Goal: Find specific page/section

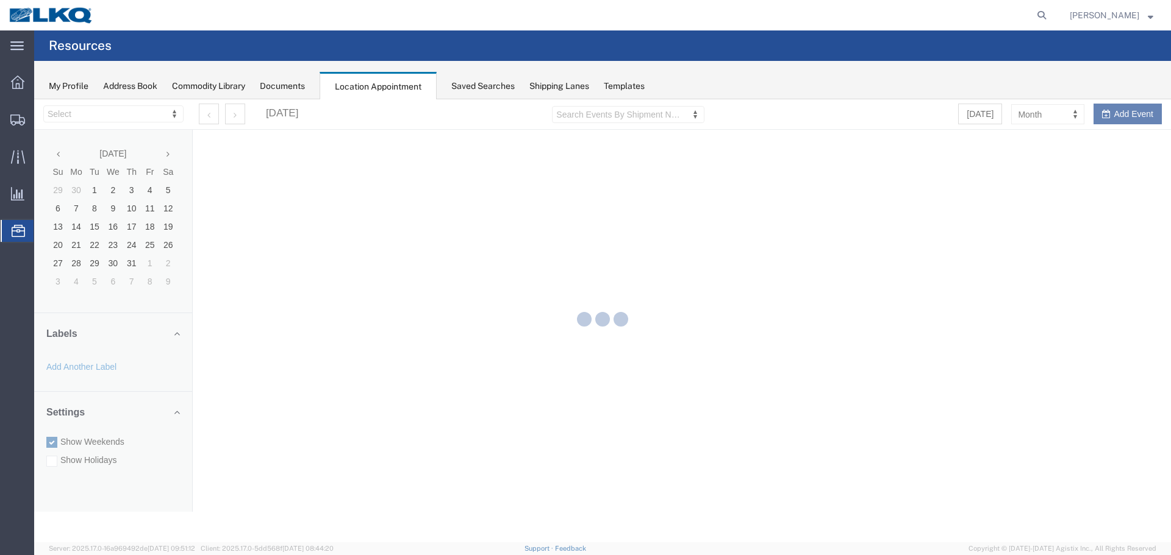
select select "28018"
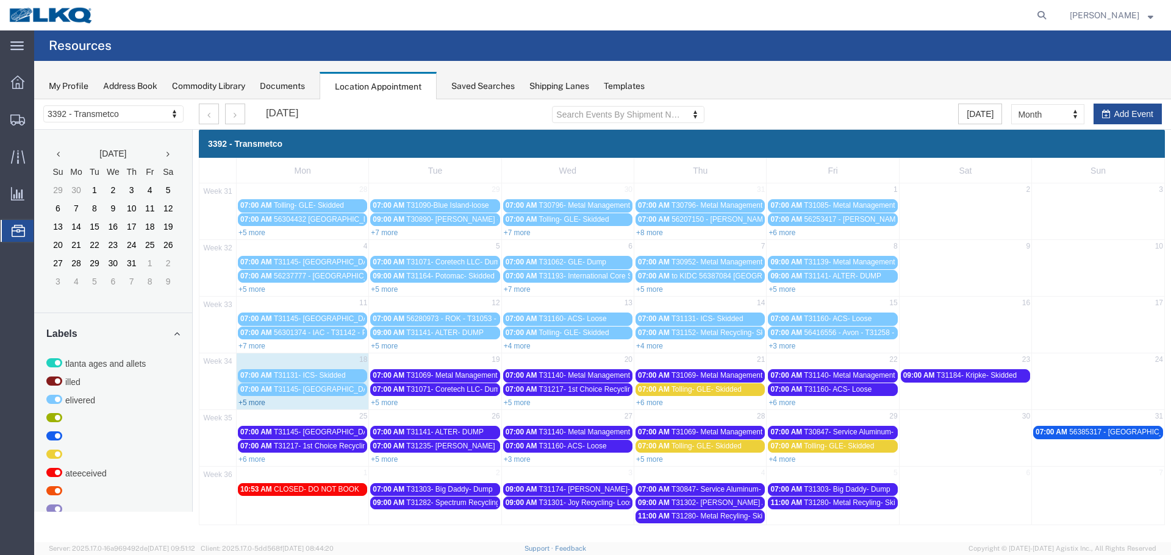
click at [254, 405] on link "+5 more" at bounding box center [251, 403] width 27 height 9
